Goal: Information Seeking & Learning: Learn about a topic

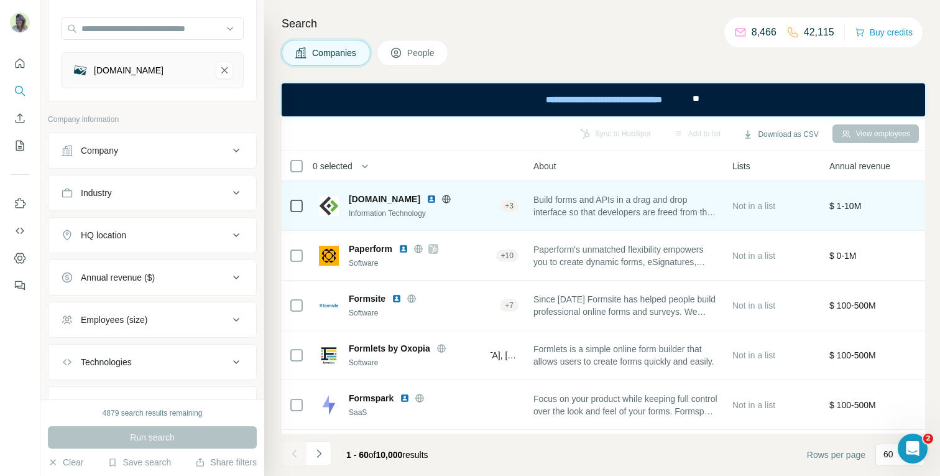
scroll to position [0, 297]
click at [427, 199] on img at bounding box center [432, 199] width 10 height 10
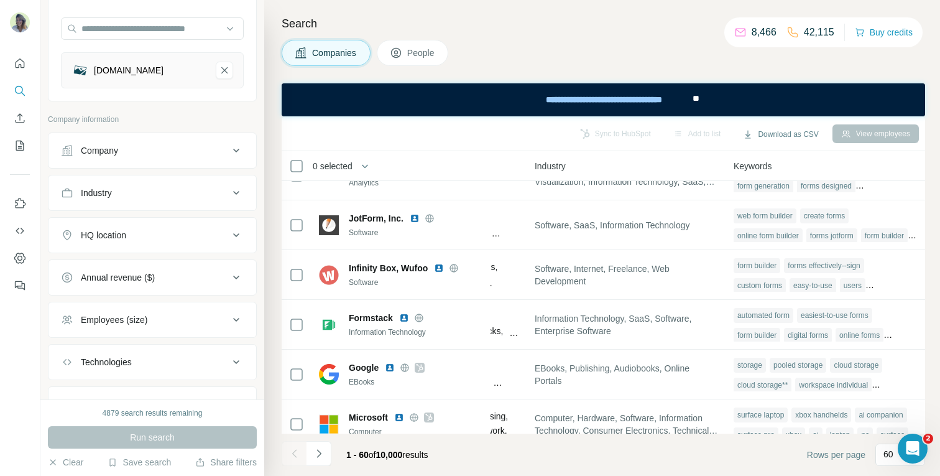
scroll to position [338, 892]
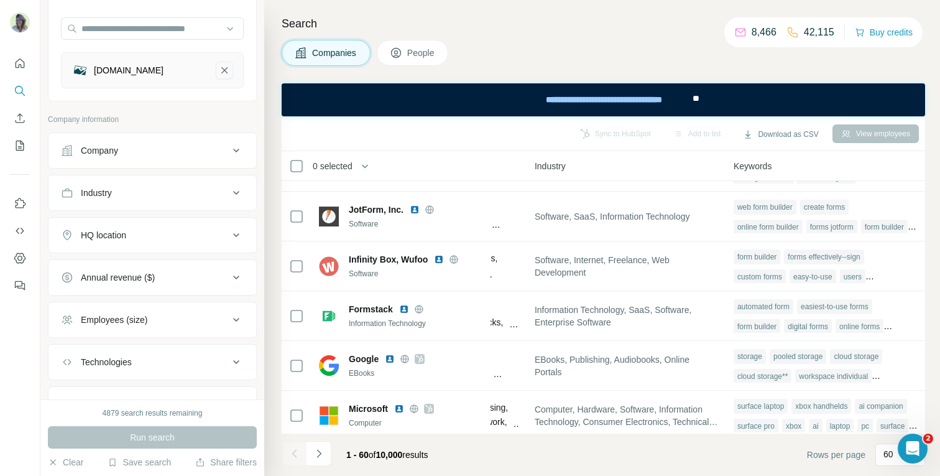
click at [228, 72] on icon "typefrom.com-remove-button" at bounding box center [224, 70] width 11 height 12
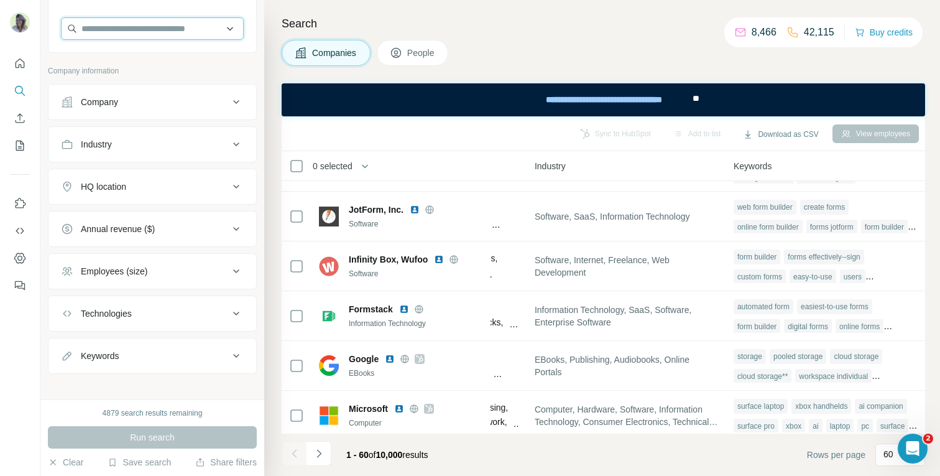
click at [173, 32] on input "text" at bounding box center [152, 28] width 183 height 22
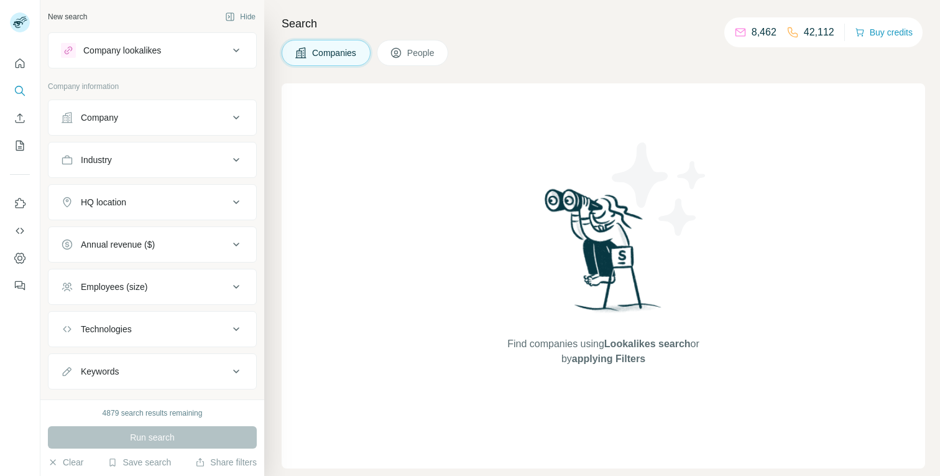
click at [169, 46] on div "Company lookalikes" at bounding box center [145, 50] width 168 height 15
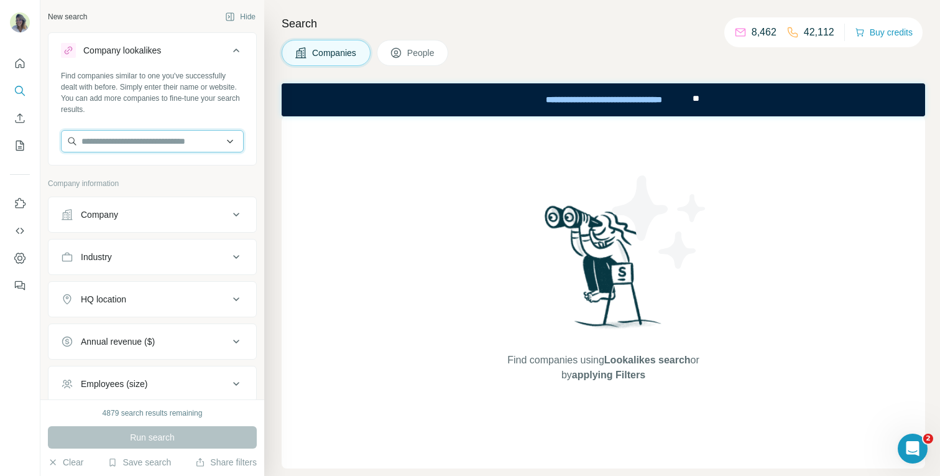
click at [134, 142] on input "text" at bounding box center [152, 141] width 183 height 22
paste input "**********"
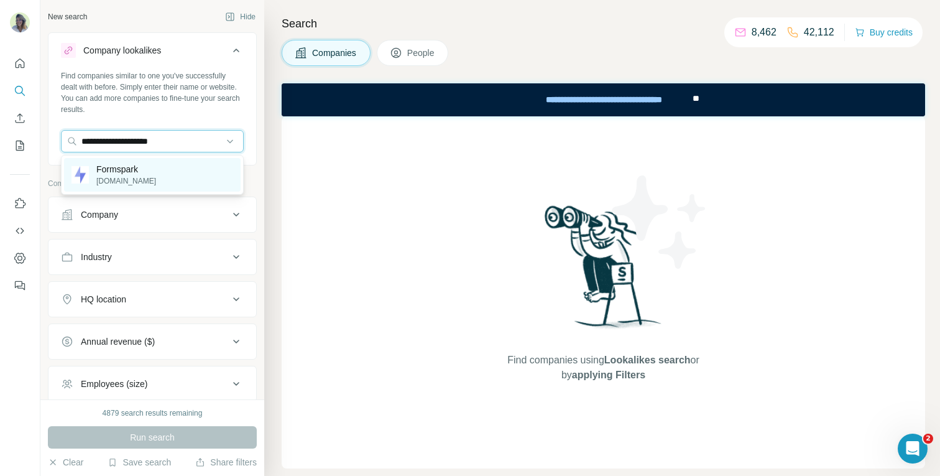
type input "**********"
click at [119, 175] on p "formspark.io" at bounding box center [126, 180] width 60 height 11
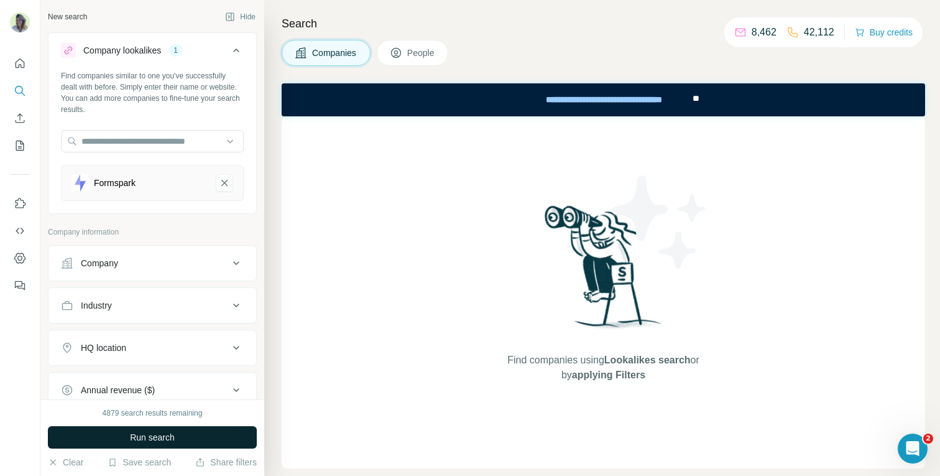
click at [149, 435] on span "Run search" at bounding box center [152, 437] width 45 height 12
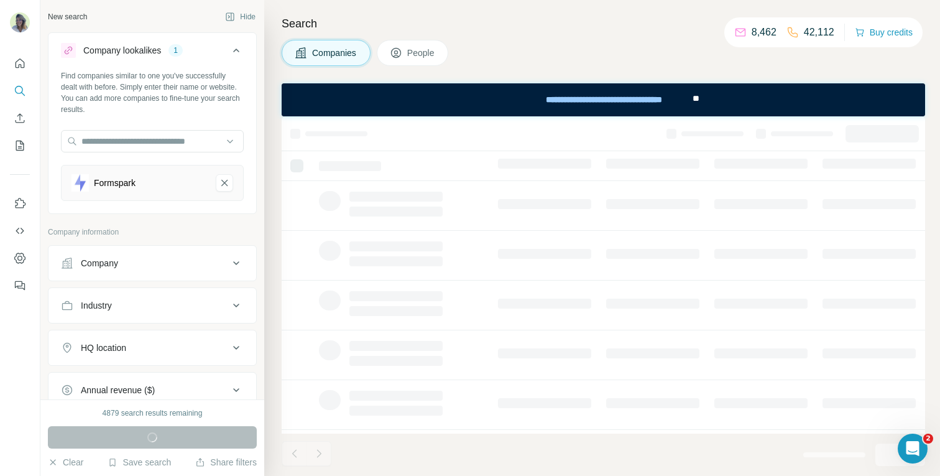
click at [414, 53] on span "People" at bounding box center [421, 53] width 29 height 12
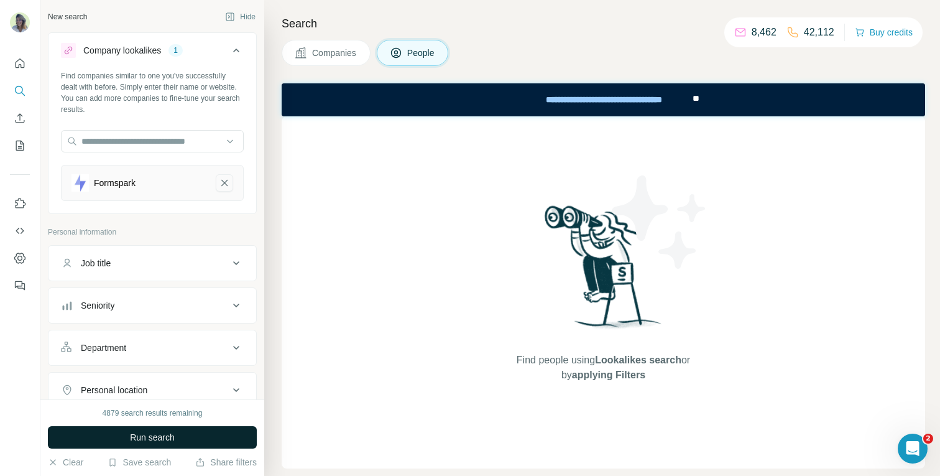
click at [225, 174] on button "Formspark-remove-button" at bounding box center [224, 182] width 17 height 17
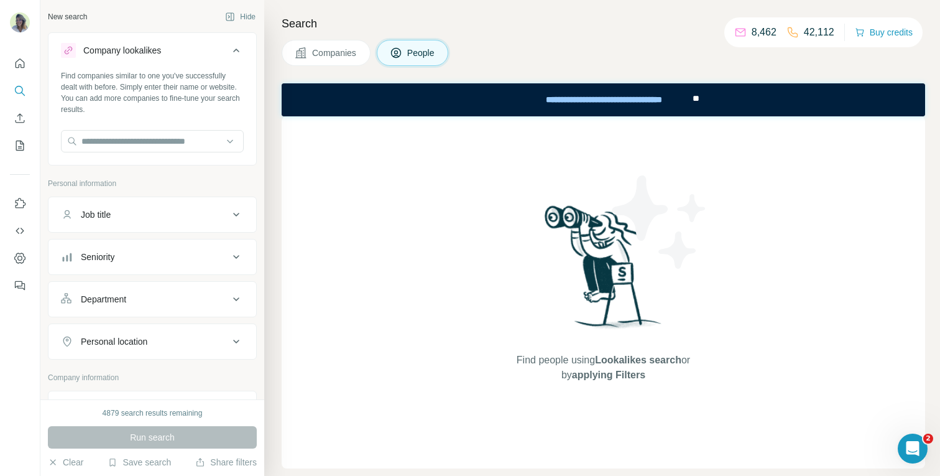
click at [305, 50] on icon at bounding box center [301, 53] width 12 height 12
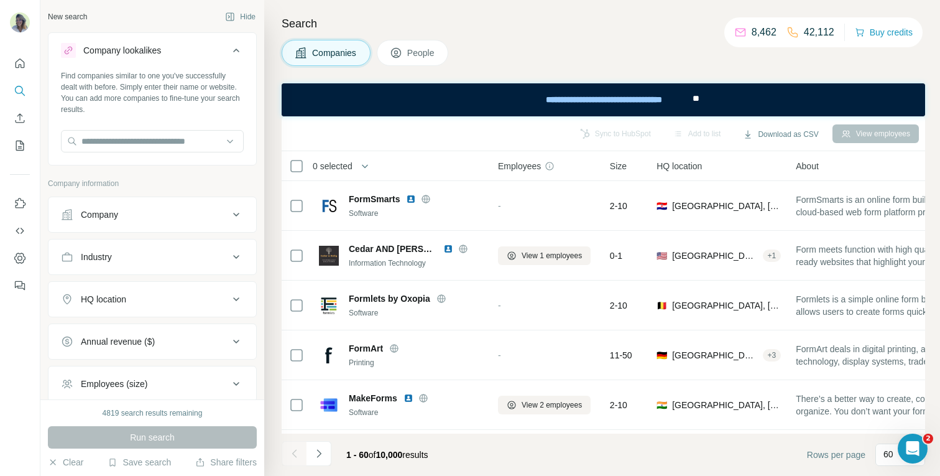
click at [154, 205] on button "Company" at bounding box center [153, 215] width 208 height 30
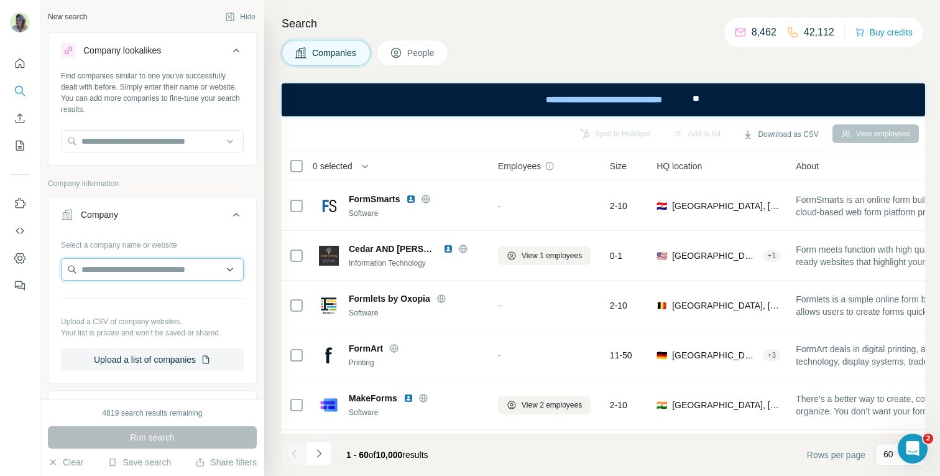
click at [155, 274] on input "text" at bounding box center [152, 269] width 183 height 22
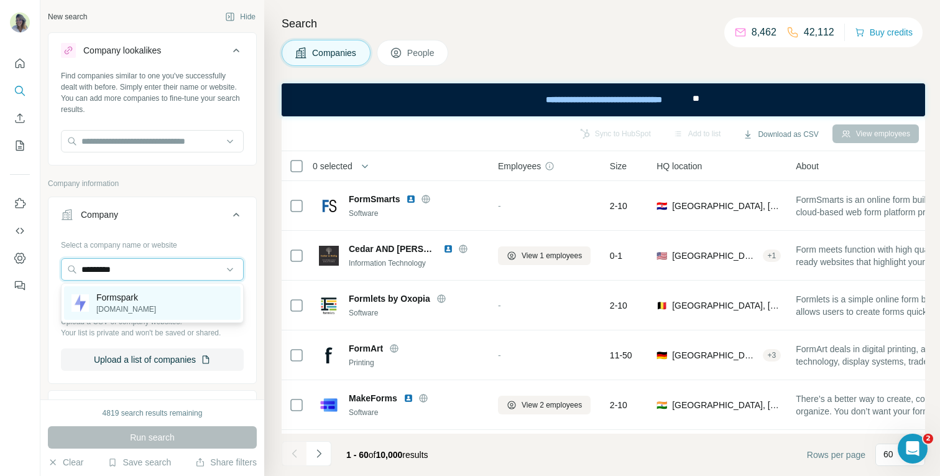
type input "*********"
click at [169, 307] on div "Formspark formspark.io" at bounding box center [152, 303] width 177 height 34
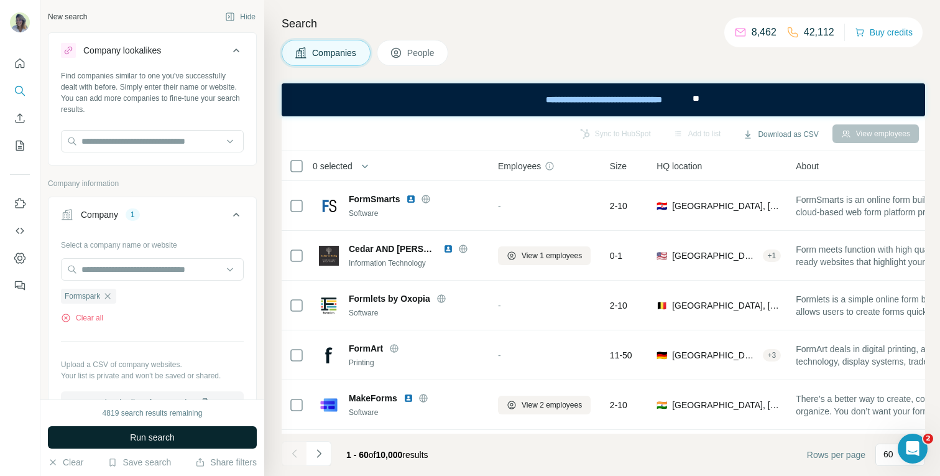
click at [168, 438] on span "Run search" at bounding box center [152, 437] width 45 height 12
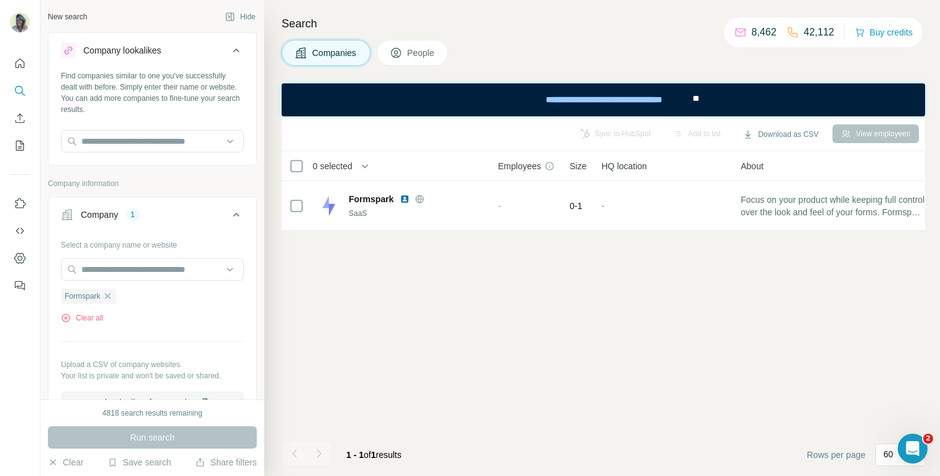
click at [419, 67] on div "Search Companies People Sync to HubSpot Add to list Download as CSV View employ…" at bounding box center [602, 238] width 676 height 476
click at [415, 49] on span "People" at bounding box center [421, 53] width 29 height 12
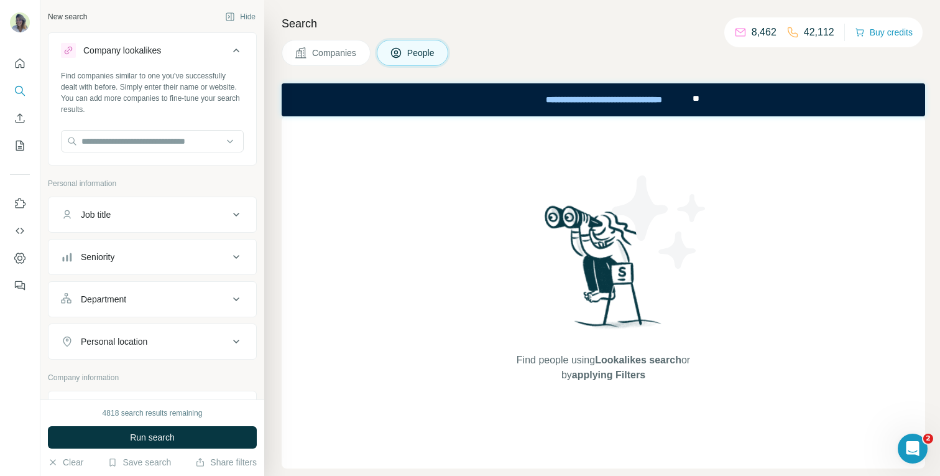
click at [334, 37] on div "Search Companies People Find people using Lookalikes search or by applying Filt…" at bounding box center [602, 238] width 676 height 476
click at [334, 55] on span "Companies" at bounding box center [334, 53] width 45 height 12
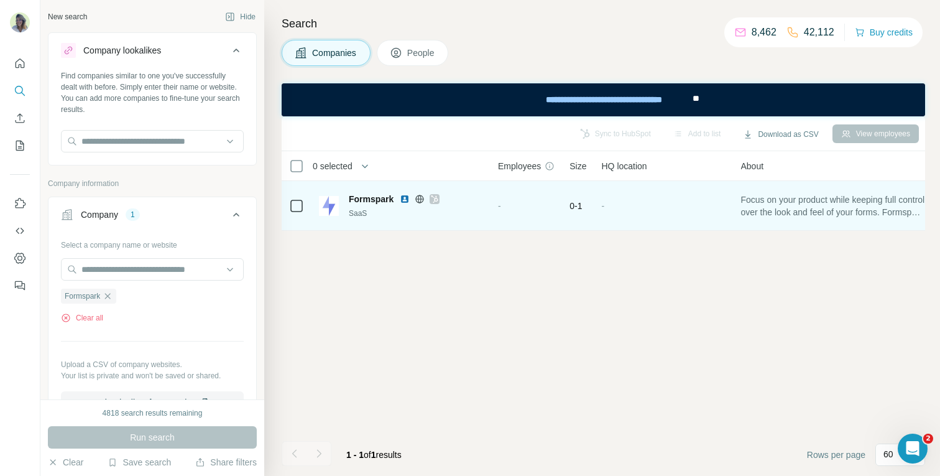
click at [420, 198] on icon at bounding box center [420, 198] width 8 height 1
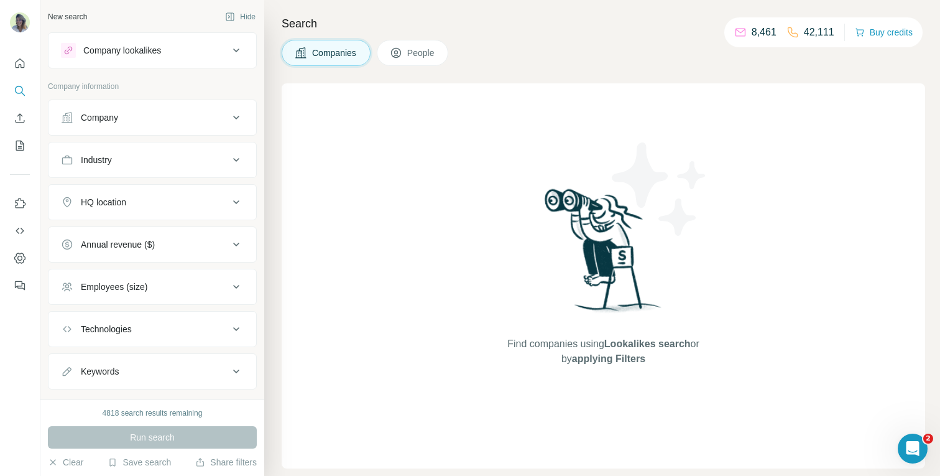
click at [126, 106] on button "Company" at bounding box center [153, 118] width 208 height 30
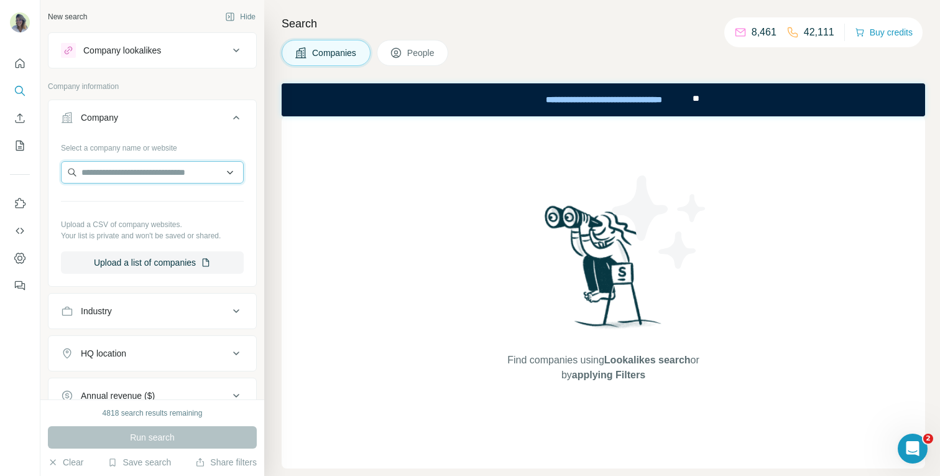
click at [124, 172] on input "text" at bounding box center [152, 172] width 183 height 22
paste input "**********"
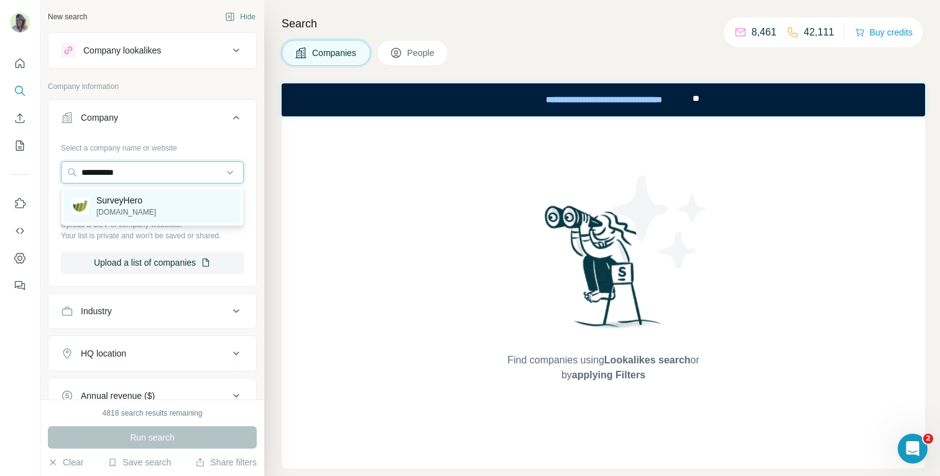
type input "**********"
click at [141, 208] on p "[DOMAIN_NAME]" at bounding box center [126, 211] width 60 height 11
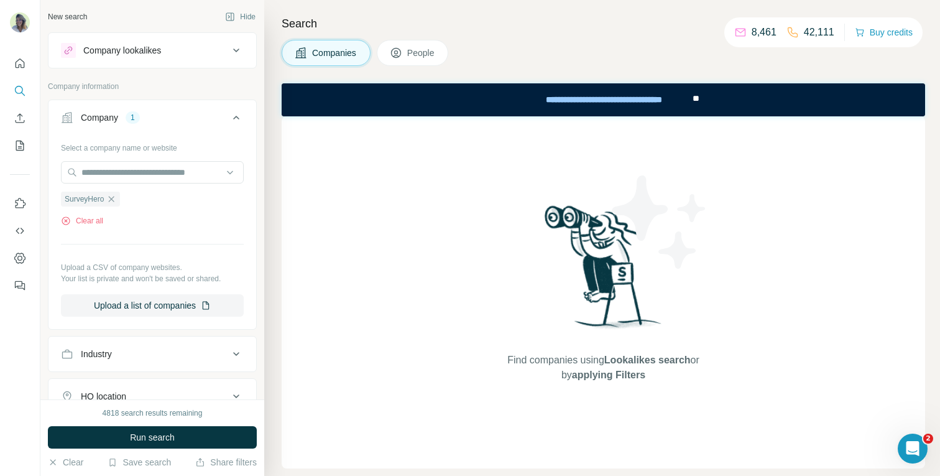
click at [405, 55] on button "People" at bounding box center [413, 53] width 72 height 26
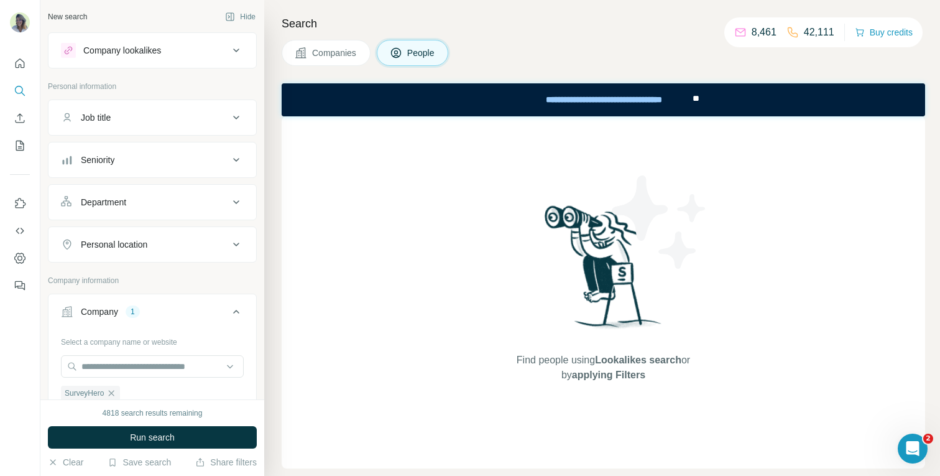
click at [353, 49] on span "Companies" at bounding box center [334, 53] width 45 height 12
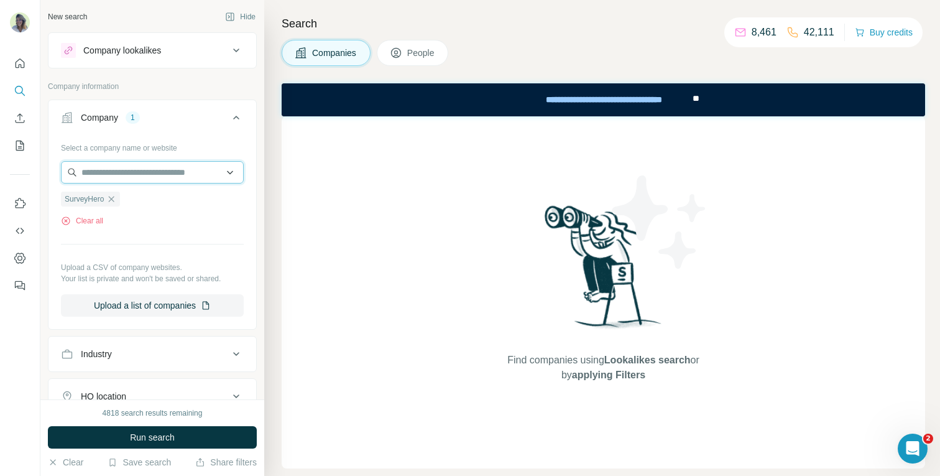
click at [152, 169] on input "text" at bounding box center [152, 172] width 183 height 22
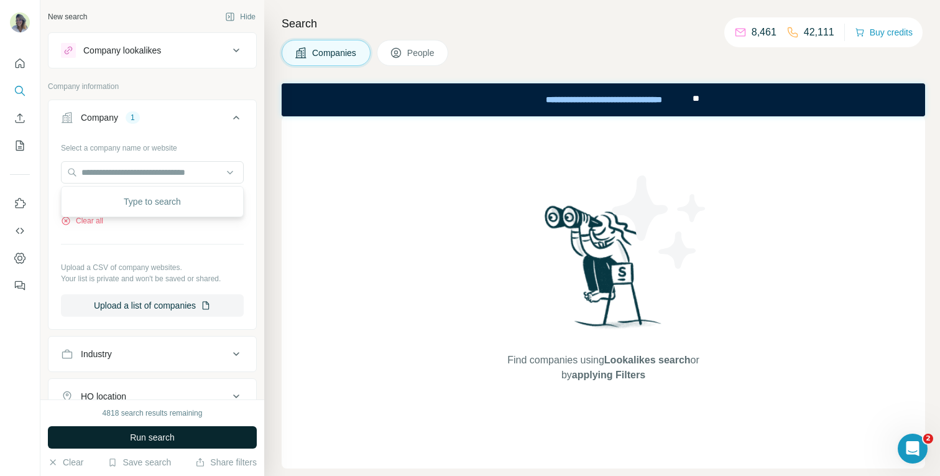
click at [210, 445] on button "Run search" at bounding box center [152, 437] width 209 height 22
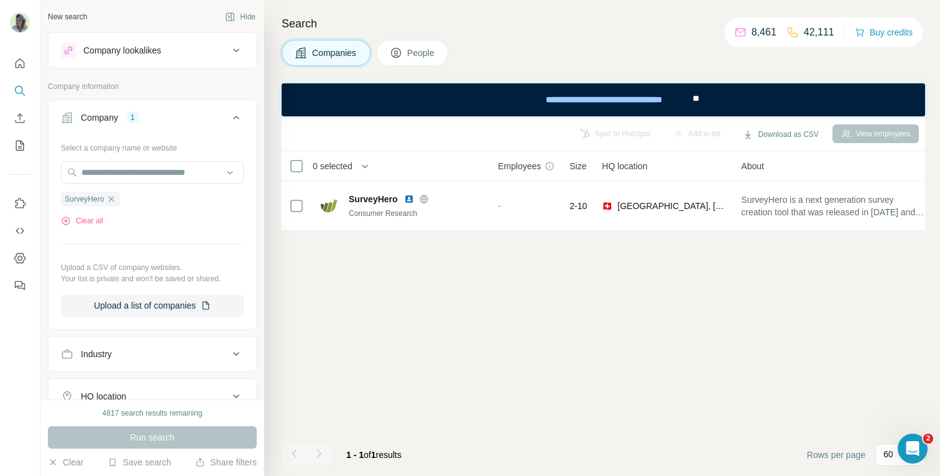
click at [412, 58] on span "People" at bounding box center [421, 53] width 29 height 12
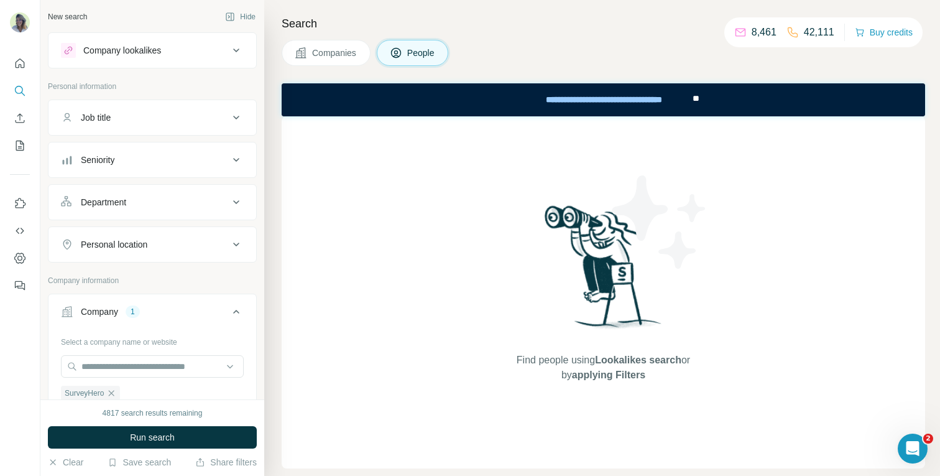
click at [320, 56] on span "Companies" at bounding box center [334, 53] width 45 height 12
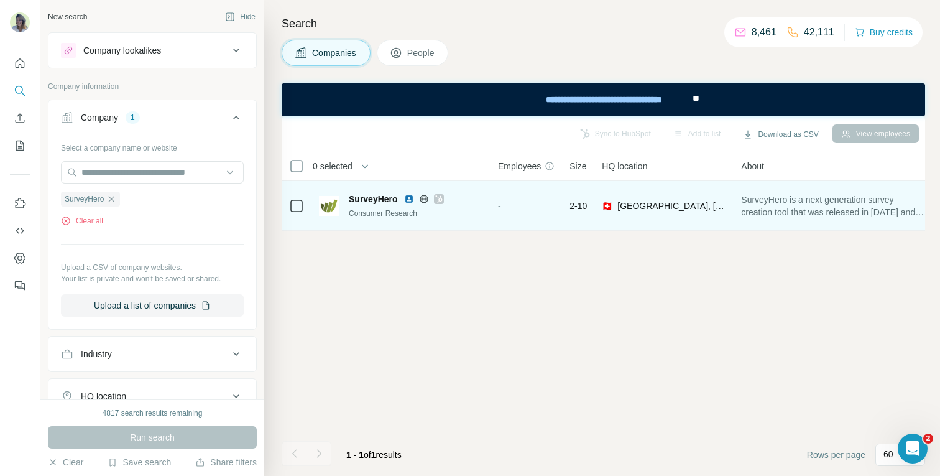
click at [585, 205] on span "2-10" at bounding box center [578, 206] width 17 height 12
click at [663, 198] on div "🇨🇭 Switzerland, Zurich" at bounding box center [664, 205] width 124 height 34
click at [331, 206] on img at bounding box center [329, 206] width 20 height 20
click at [409, 199] on img at bounding box center [409, 199] width 10 height 10
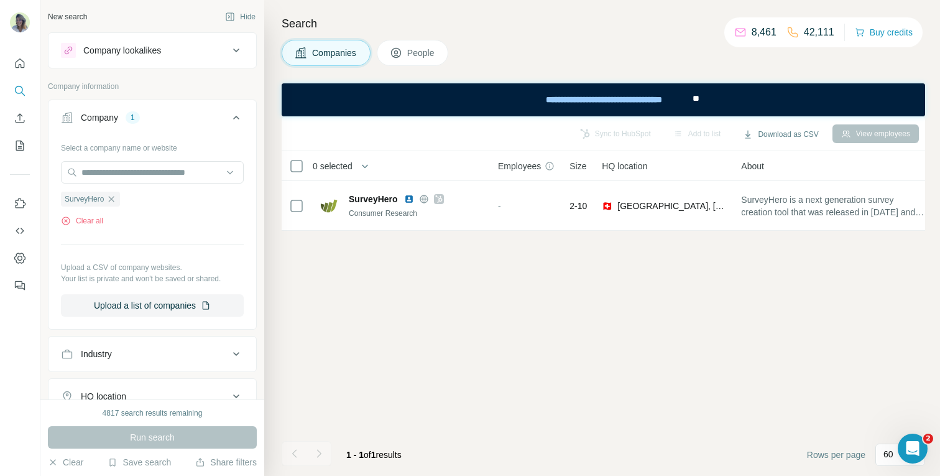
click at [404, 59] on button "People" at bounding box center [413, 53] width 72 height 26
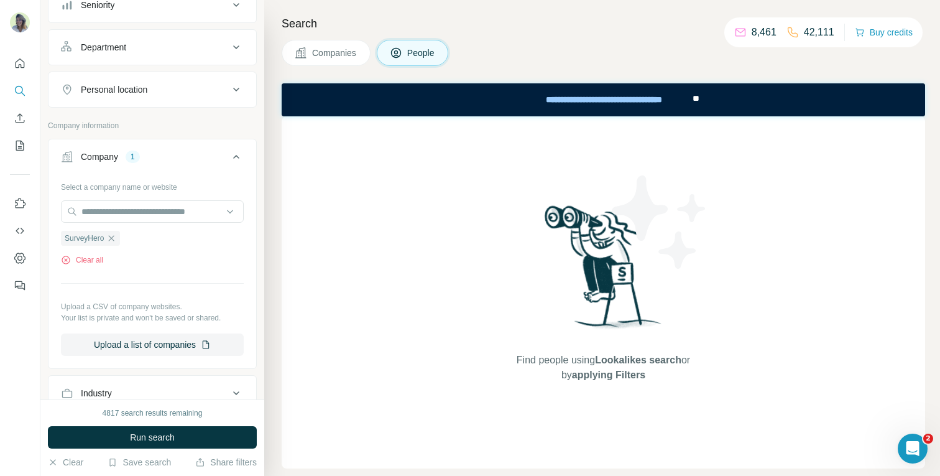
scroll to position [176, 0]
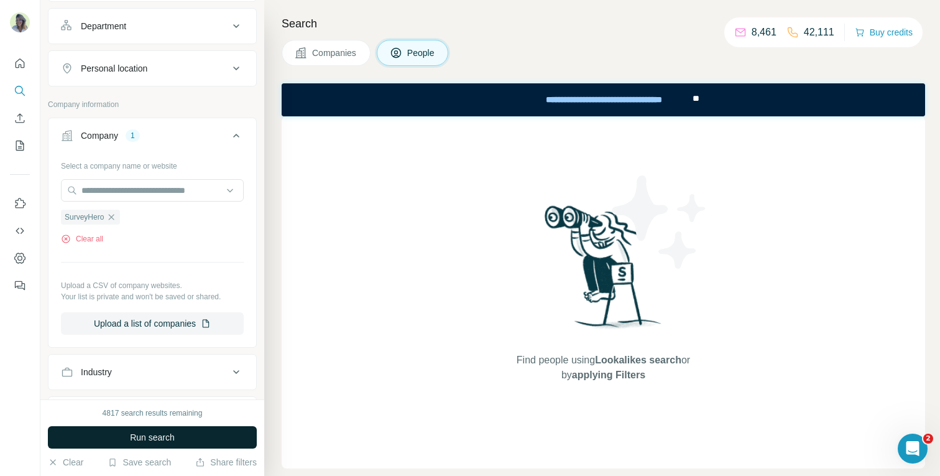
click at [146, 428] on button "Run search" at bounding box center [152, 437] width 209 height 22
